Goal: Communication & Community: Answer question/provide support

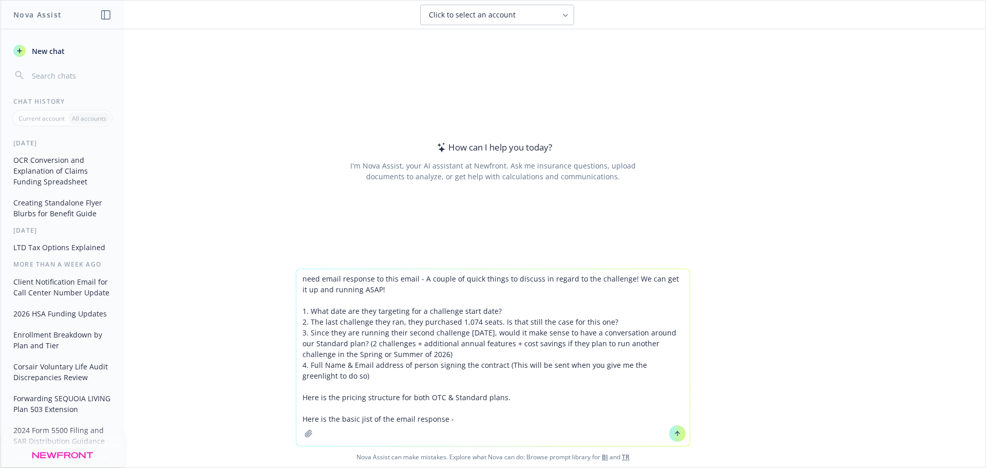
click at [455, 424] on textarea "need email response to this email - A couple of quick things to discuss in rega…" at bounding box center [493, 357] width 394 height 177
paste textarea "They want to start their challenge on 11/17. Is that possible? I will have the …"
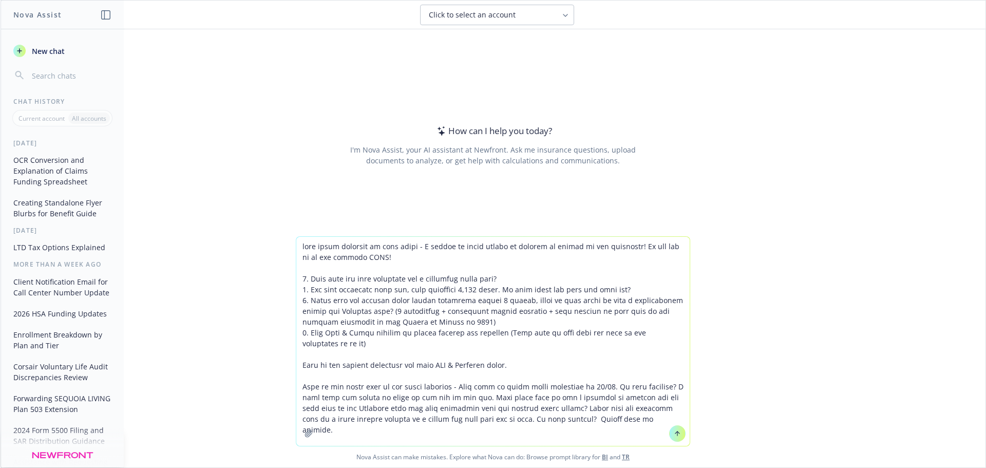
type textarea "need email response to this email - A couple of quick things to discuss in rega…"
click at [677, 437] on button at bounding box center [677, 433] width 16 height 16
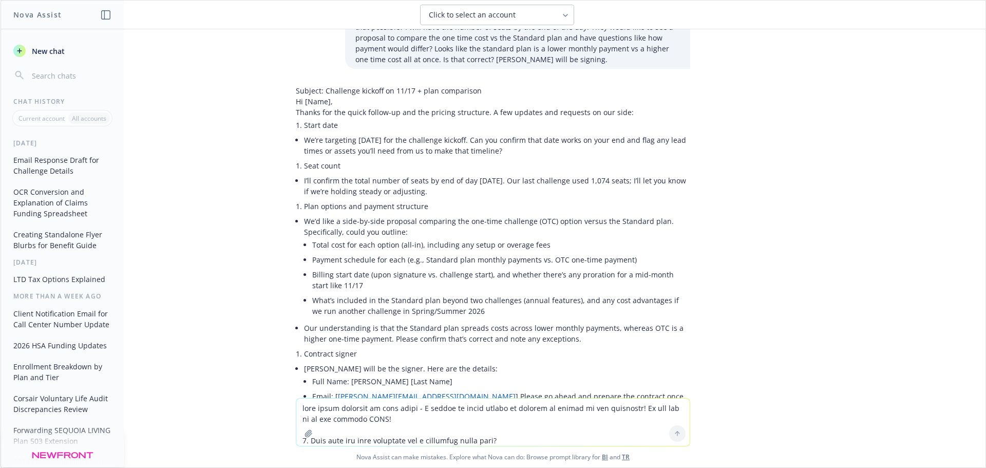
scroll to position [140, 0]
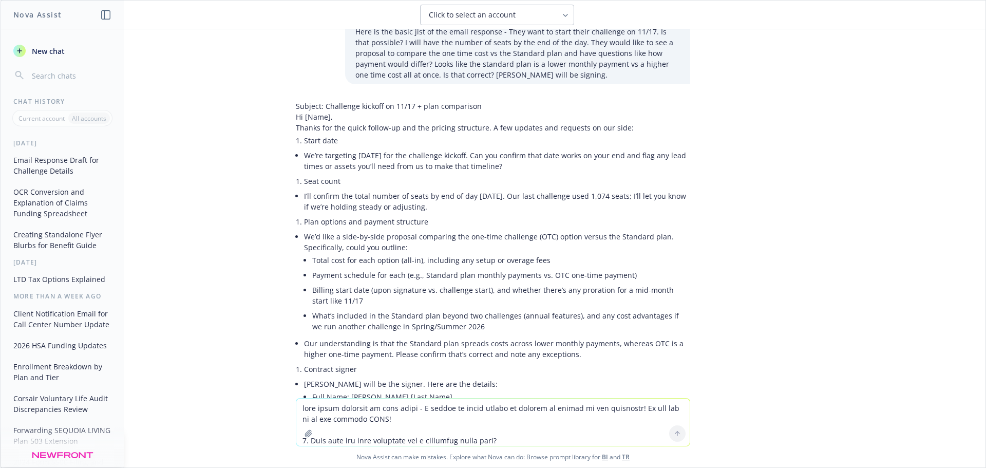
click at [402, 415] on textarea at bounding box center [493, 422] width 394 height 47
type textarea "add in what would be the drop dead date to sign contract and start set up for a…"
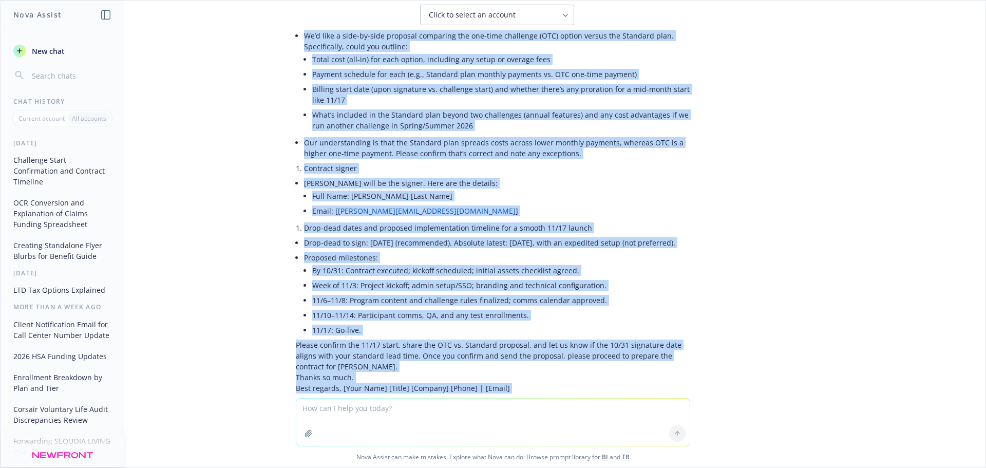
scroll to position [828, 0]
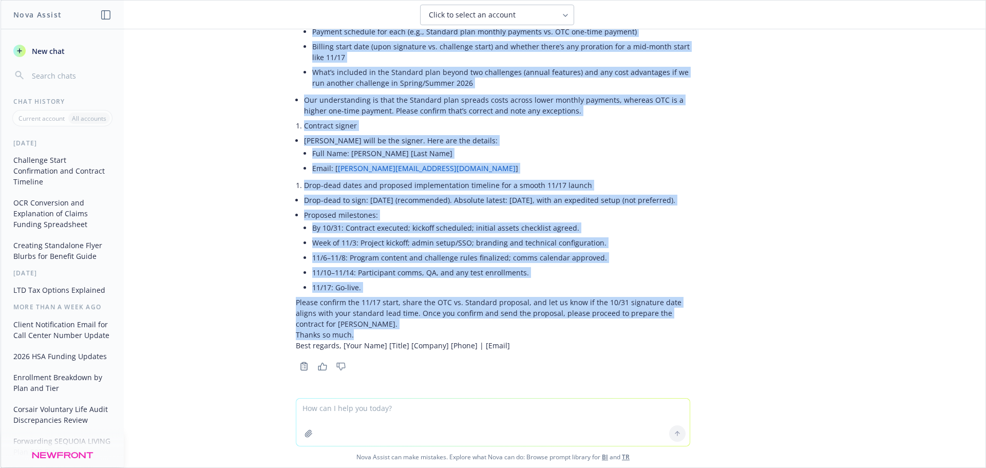
drag, startPoint x: 287, startPoint y: 81, endPoint x: 384, endPoint y: 334, distance: 270.6
click at [384, 334] on div "Subject: Challenge kickoff on 11/17 + plan comparison + contract timeline Hi [N…" at bounding box center [493, 104] width 395 height 494
copy div "Loremi dol sit ametc adipis-el sed doe tempori utlaboree. D mag aliquae adm ven…"
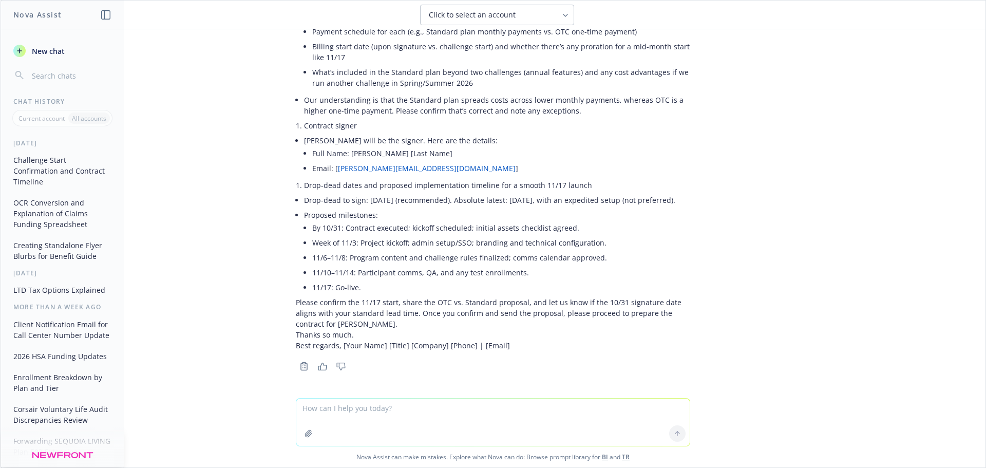
click at [332, 414] on textarea at bounding box center [493, 422] width 394 height 47
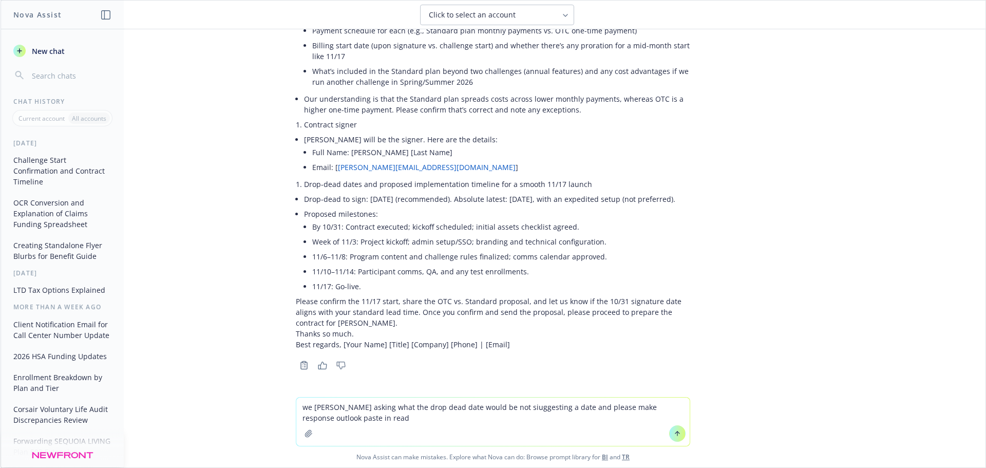
type textarea "we [PERSON_NAME] asking what the drop dead date would be not siuggesting a date…"
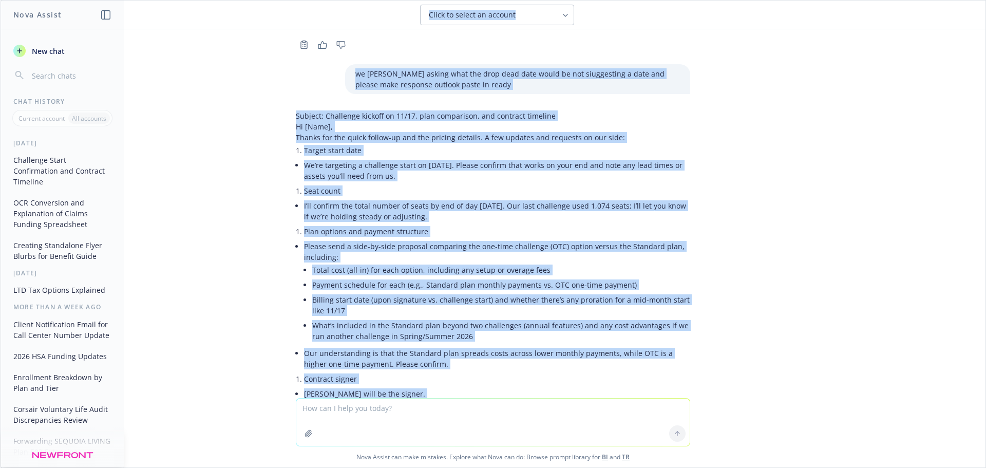
scroll to position [956, 0]
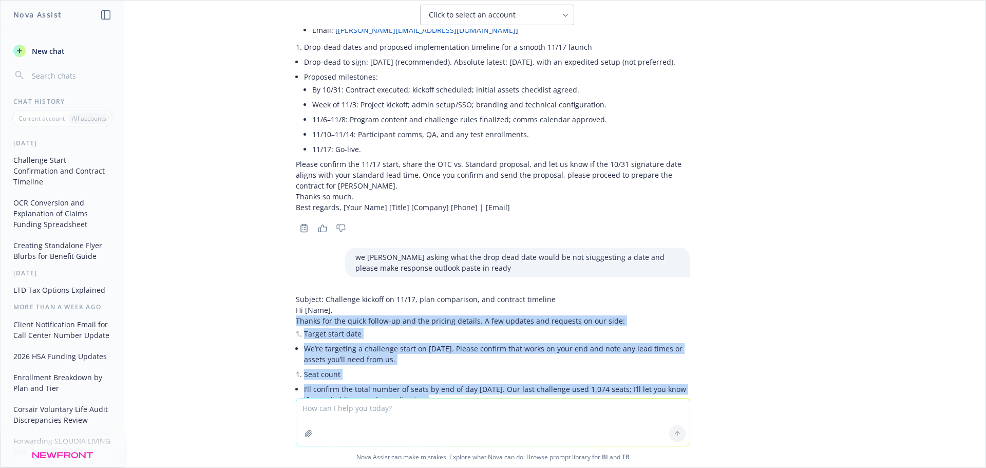
drag, startPoint x: 460, startPoint y: 335, endPoint x: 285, endPoint y: 335, distance: 175.7
copy div "Loremi dol sit ametc adipis-el sed doe tempori utlabor. E dol magnaal eni admin…"
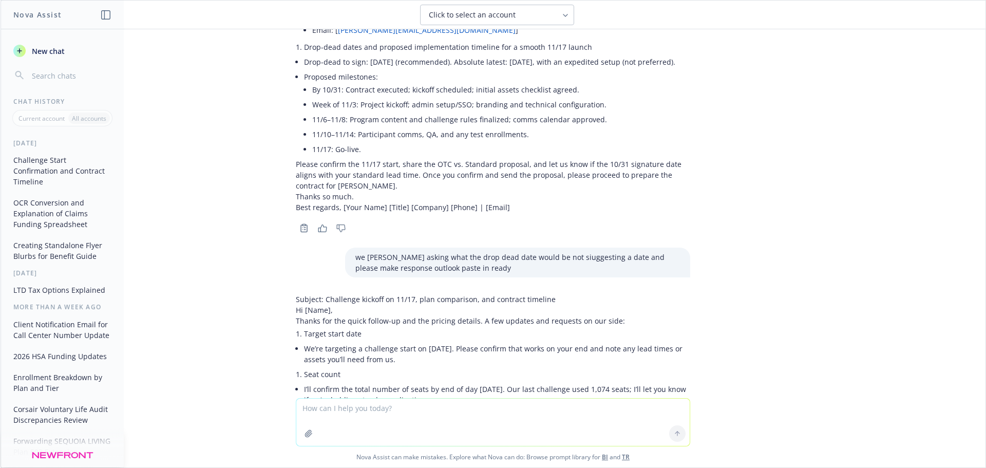
click at [424, 413] on textarea at bounding box center [493, 422] width 394 height 47
click at [330, 409] on textarea at bounding box center [493, 422] width 394 height 47
paste textarea "What is the drop-dead dates to ensure a smooth 11/17 launch? • Receive and coun…"
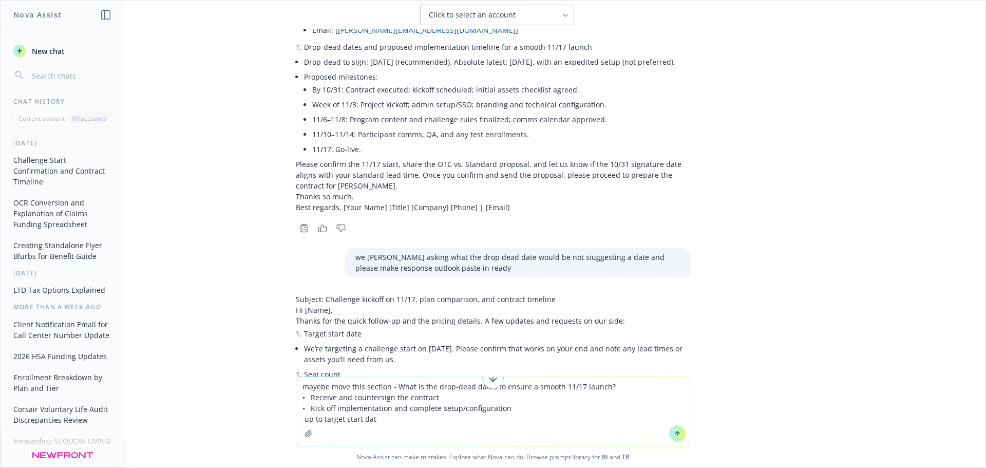
type textarea "mayebe move this section - What is the drop-dead dates to ensure a smooth 11/17…"
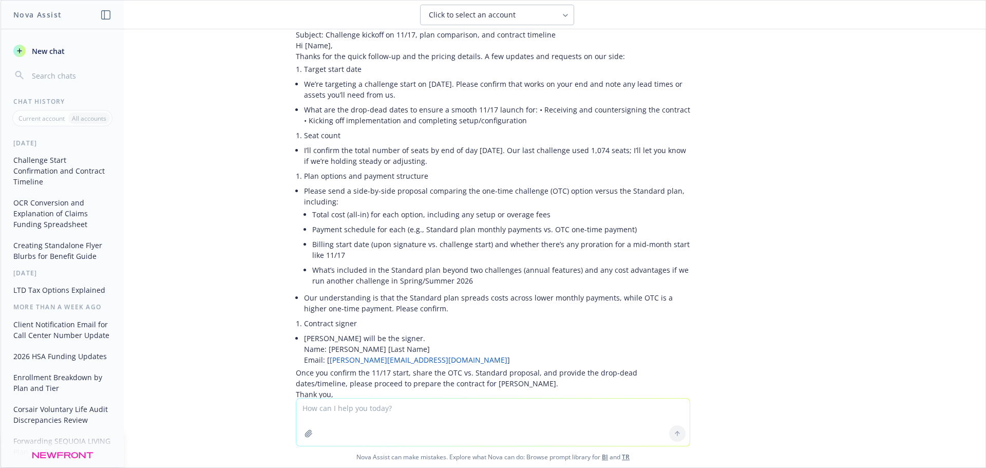
scroll to position [1699, 0]
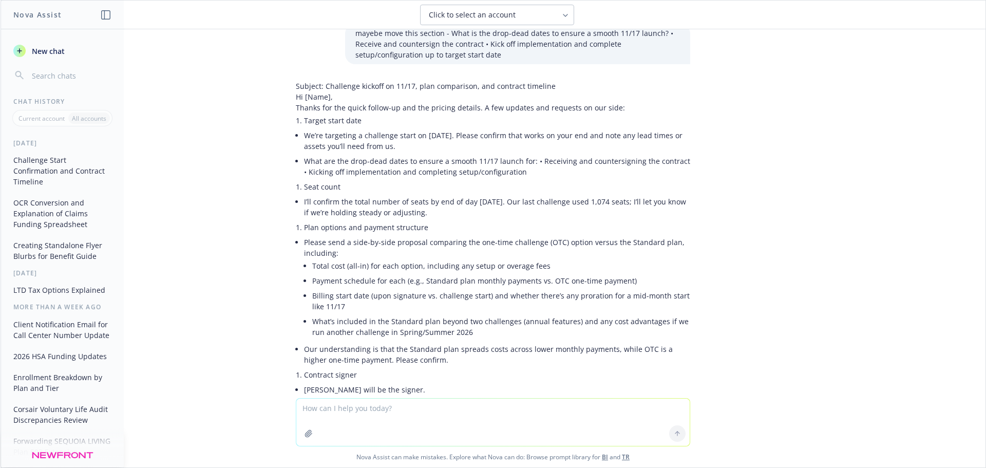
click at [348, 413] on textarea at bounding box center [493, 422] width 394 height 47
paste textarea "• Our understanding is that the Standard plan spreads costs across lower monthl…"
type textarea "tahe out our understanding and make it a question - • Our understanding is that…"
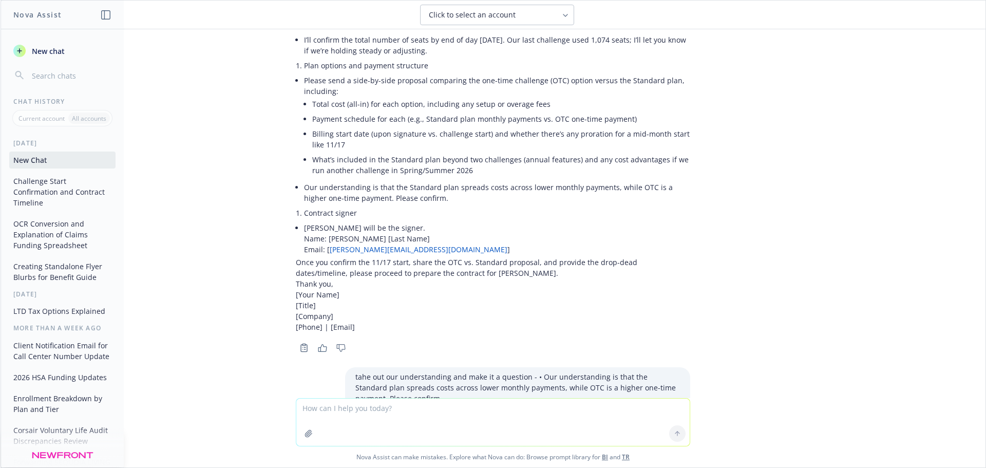
scroll to position [1982, 0]
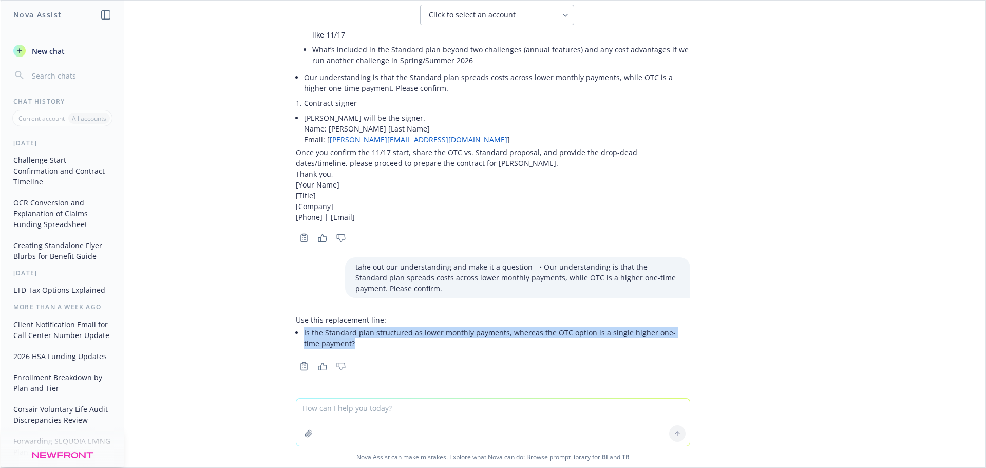
drag, startPoint x: 337, startPoint y: 343, endPoint x: 295, endPoint y: 332, distance: 42.6
click at [304, 332] on li "Is the Standard plan structured as lower monthly payments, whereas the OTC opti…" at bounding box center [497, 338] width 386 height 26
copy li "Is the Standard plan structured as lower monthly payments, whereas the OTC opti…"
click at [337, 351] on div "Use this replacement line: Is the Standard plan structured as lower monthly pay…" at bounding box center [493, 332] width 395 height 45
drag, startPoint x: 332, startPoint y: 341, endPoint x: 295, endPoint y: 337, distance: 36.7
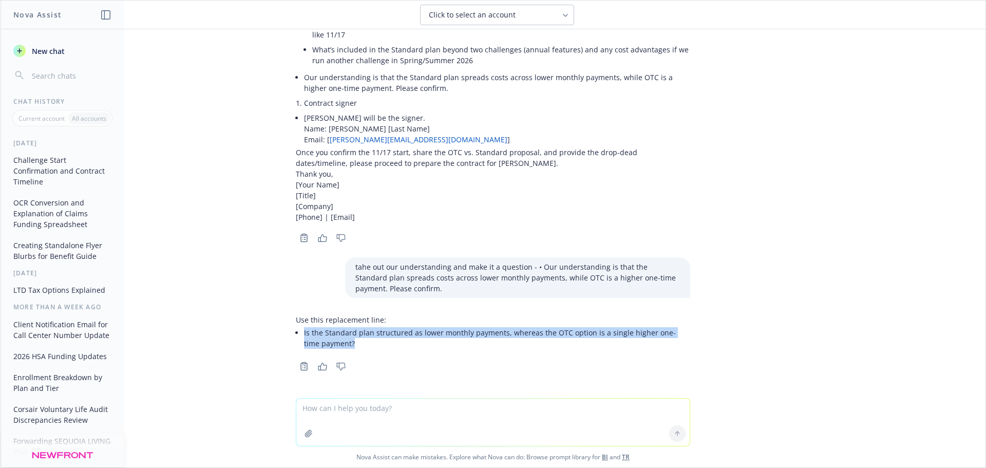
click at [304, 337] on li "Is the Standard plan structured as lower monthly payments, whereas the OTC opti…" at bounding box center [497, 338] width 386 height 26
copy li "Is the Standard plan structured as lower monthly payments, whereas the OTC opti…"
